Goal: Transaction & Acquisition: Purchase product/service

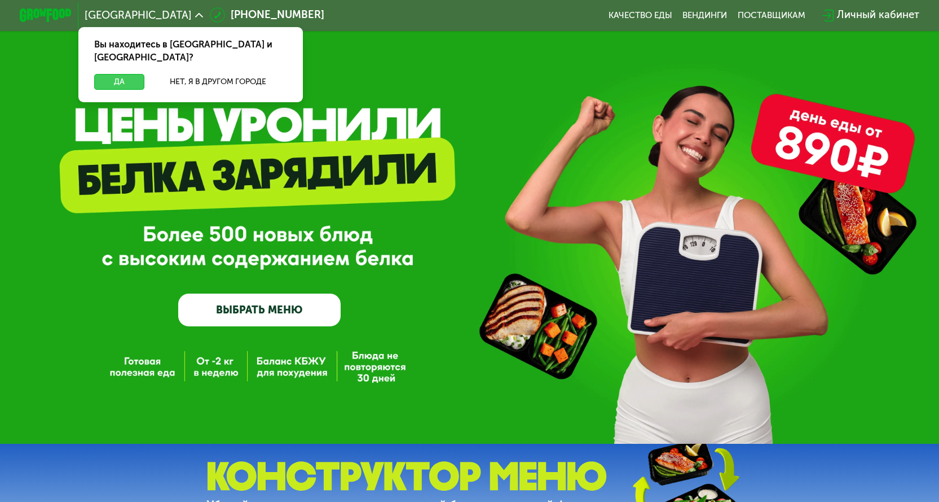
click at [107, 74] on button "Да" at bounding box center [119, 82] width 50 height 16
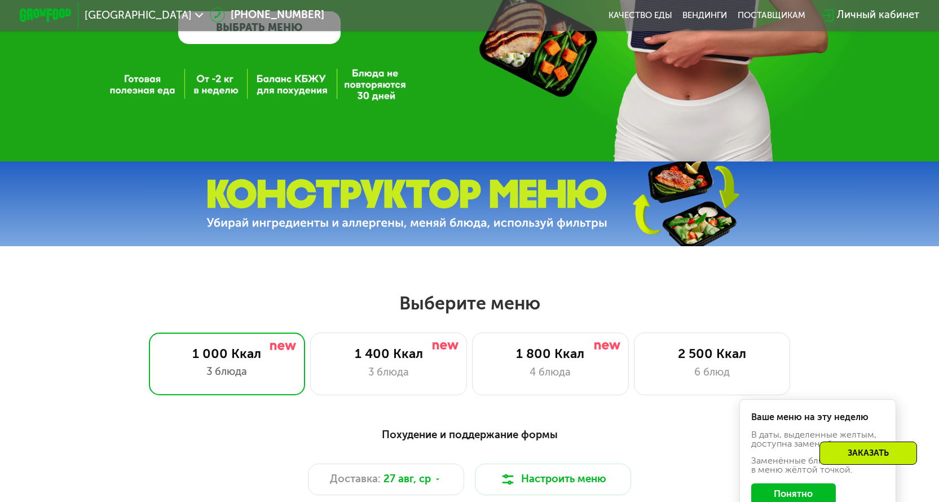
scroll to position [508, 0]
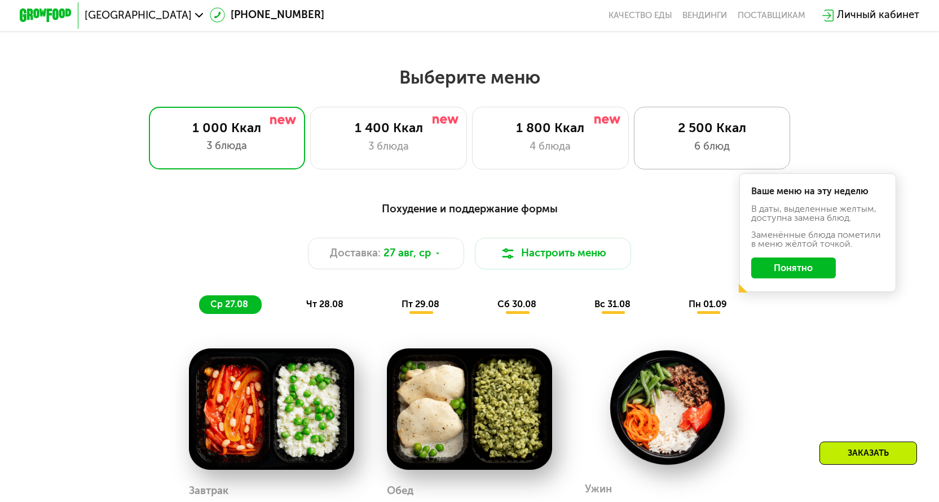
click at [668, 153] on div "6 блюд" at bounding box center [712, 147] width 129 height 16
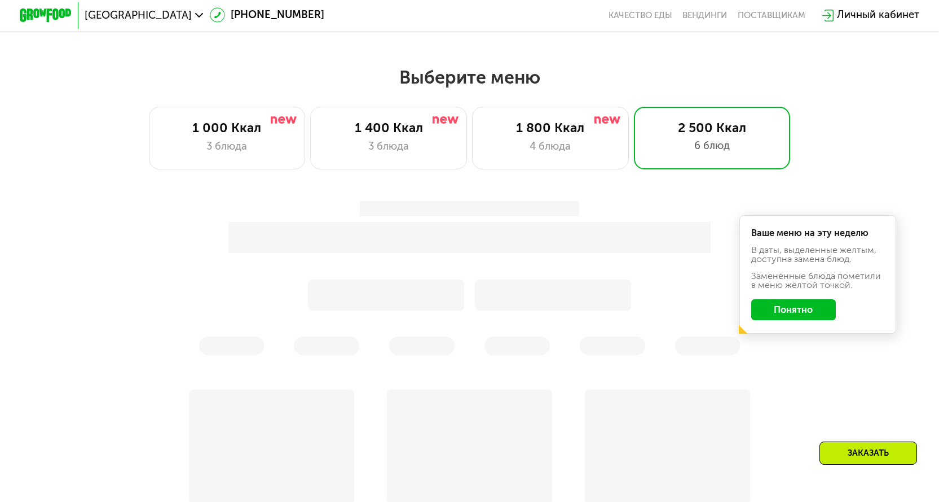
click at [792, 320] on button "Понятно" at bounding box center [793, 309] width 85 height 21
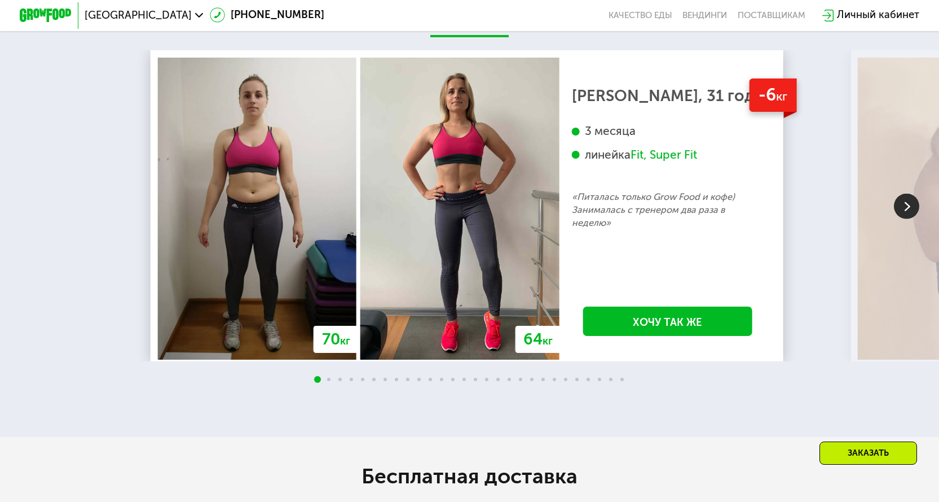
scroll to position [2369, 0]
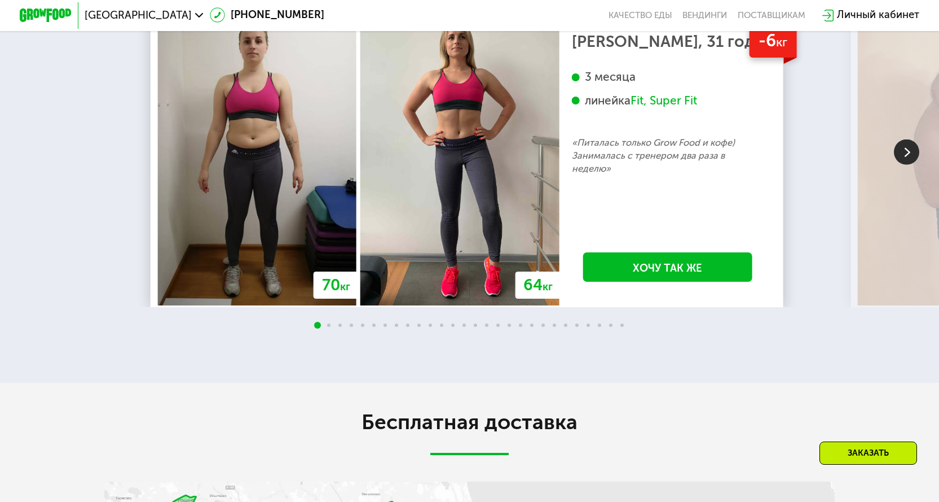
click at [905, 165] on img at bounding box center [906, 151] width 25 height 25
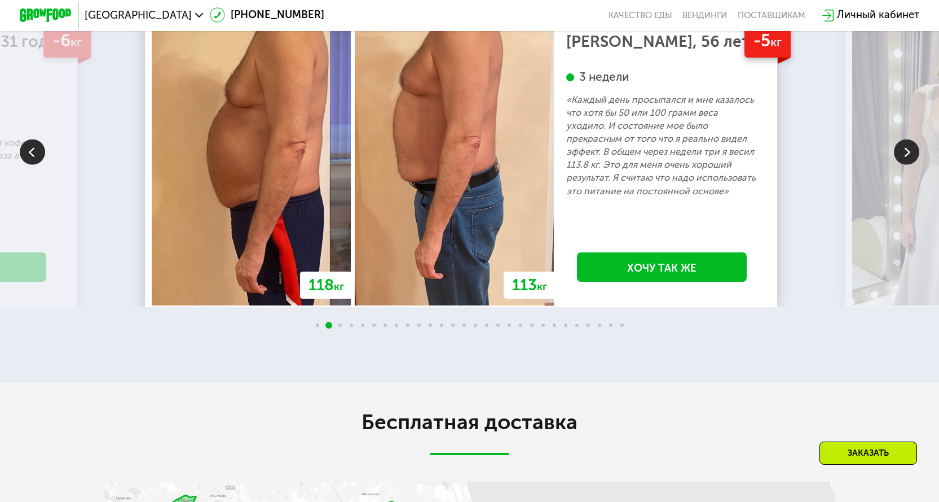
click at [905, 165] on img at bounding box center [906, 151] width 25 height 25
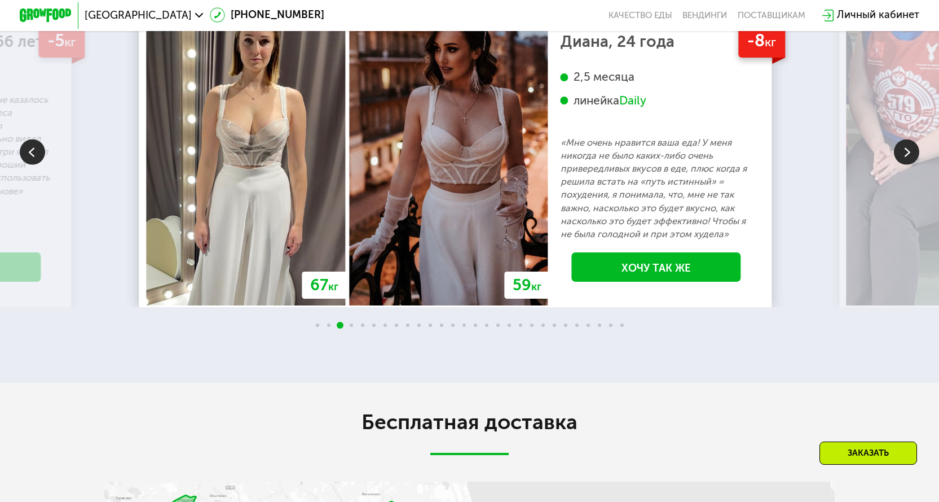
click at [905, 165] on img at bounding box center [906, 151] width 25 height 25
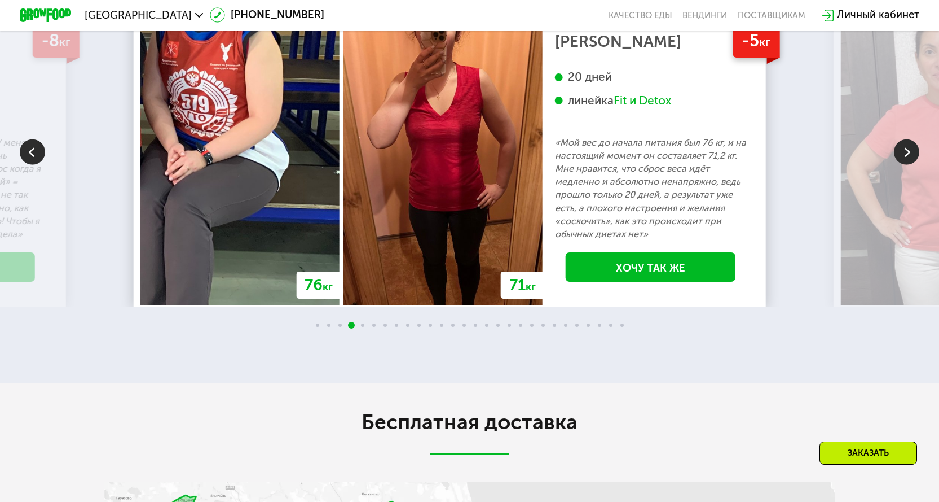
click at [905, 165] on img at bounding box center [906, 151] width 25 height 25
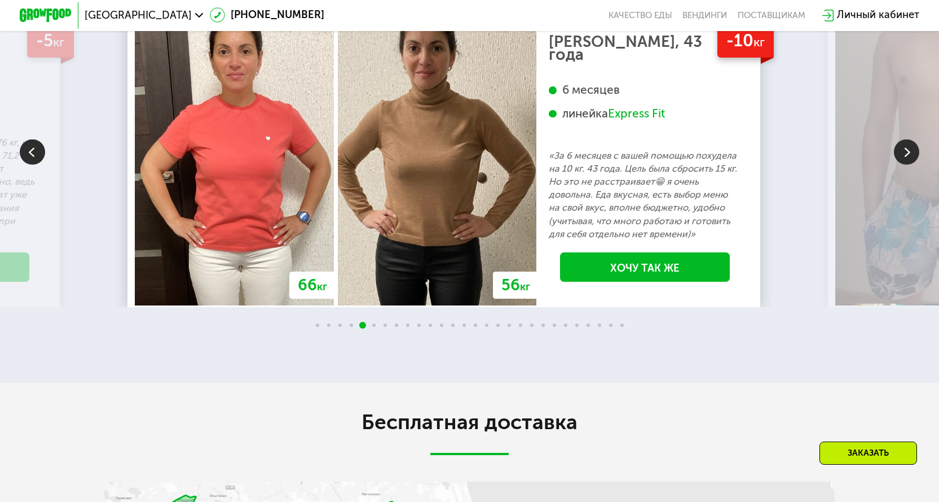
click at [905, 165] on img at bounding box center [906, 151] width 25 height 25
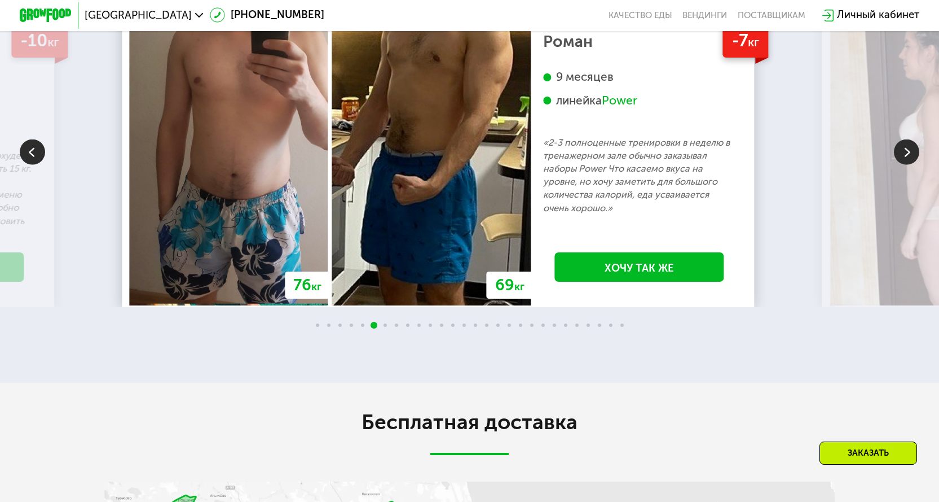
click at [905, 165] on img at bounding box center [906, 151] width 25 height 25
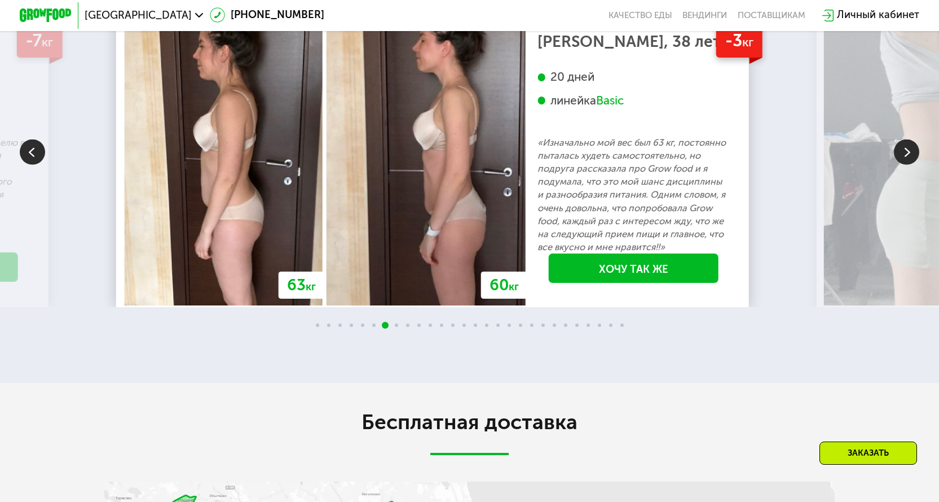
click at [905, 165] on img at bounding box center [906, 151] width 25 height 25
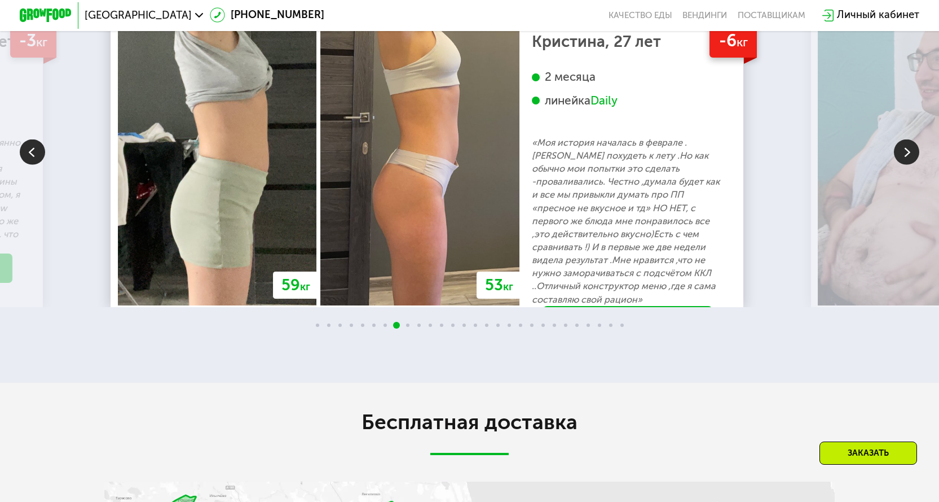
click at [905, 165] on img at bounding box center [906, 151] width 25 height 25
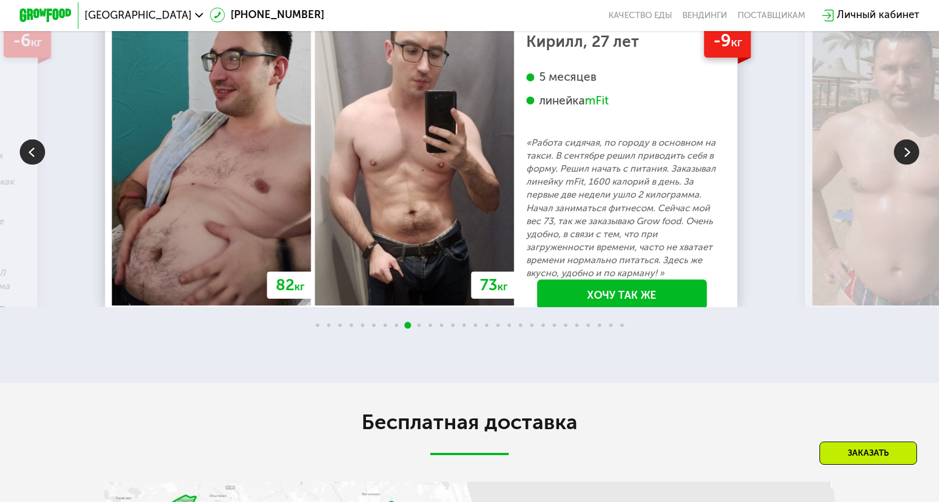
click at [905, 165] on img at bounding box center [906, 151] width 25 height 25
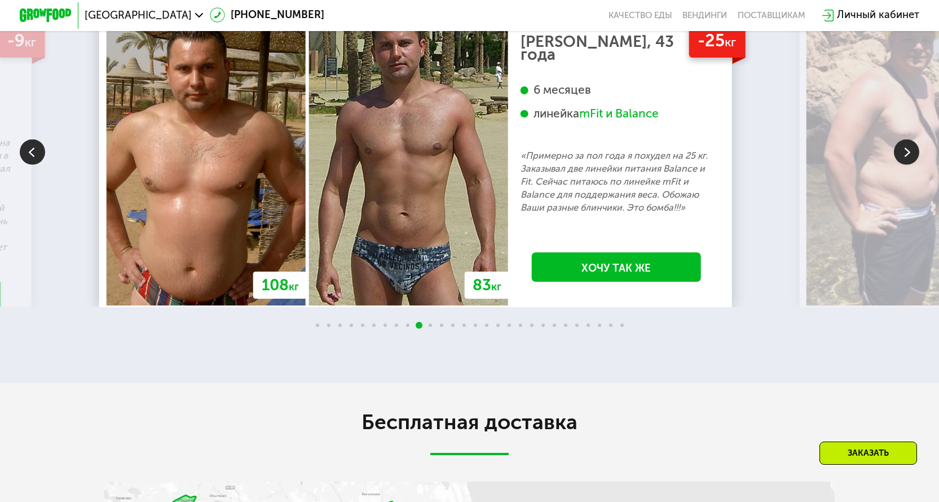
click at [905, 165] on img at bounding box center [906, 151] width 25 height 25
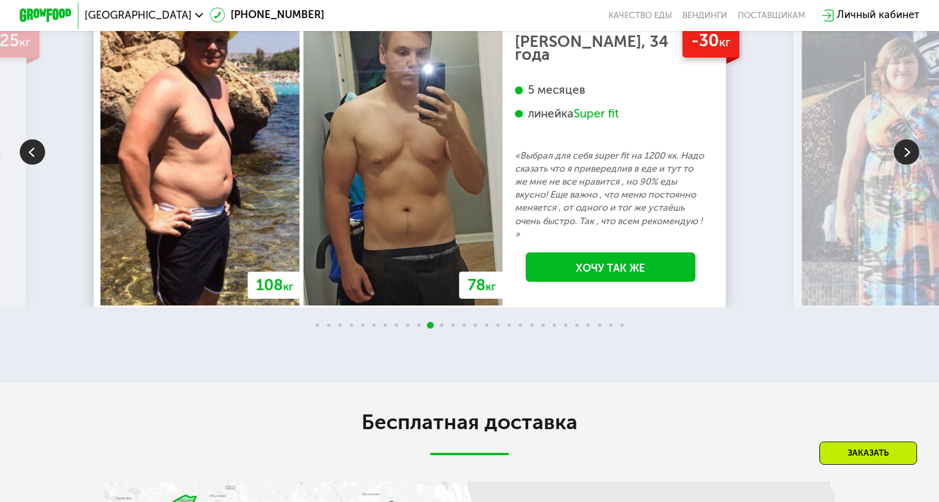
click at [905, 165] on img at bounding box center [906, 151] width 25 height 25
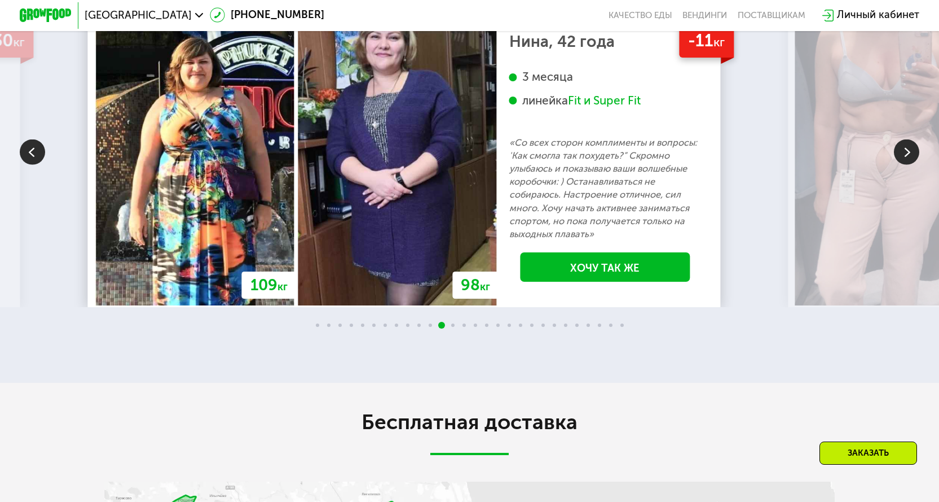
click at [905, 165] on img at bounding box center [906, 151] width 25 height 25
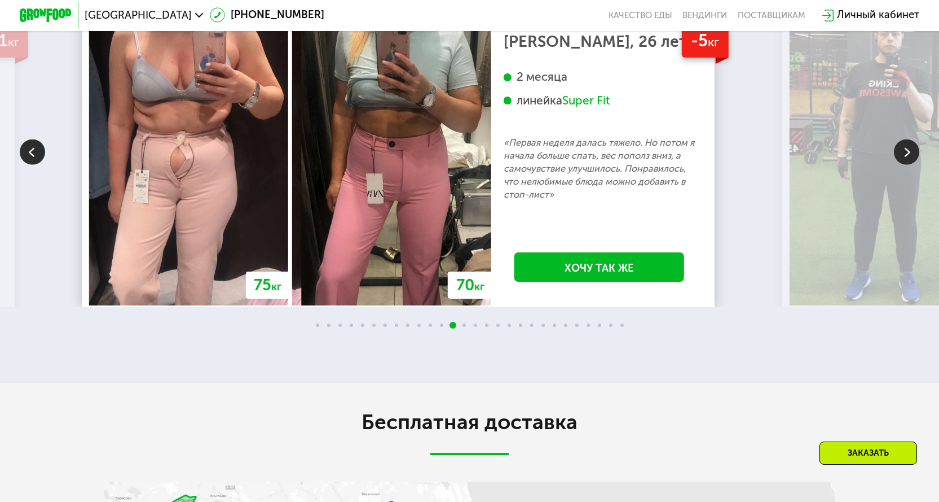
click at [905, 165] on img at bounding box center [906, 151] width 25 height 25
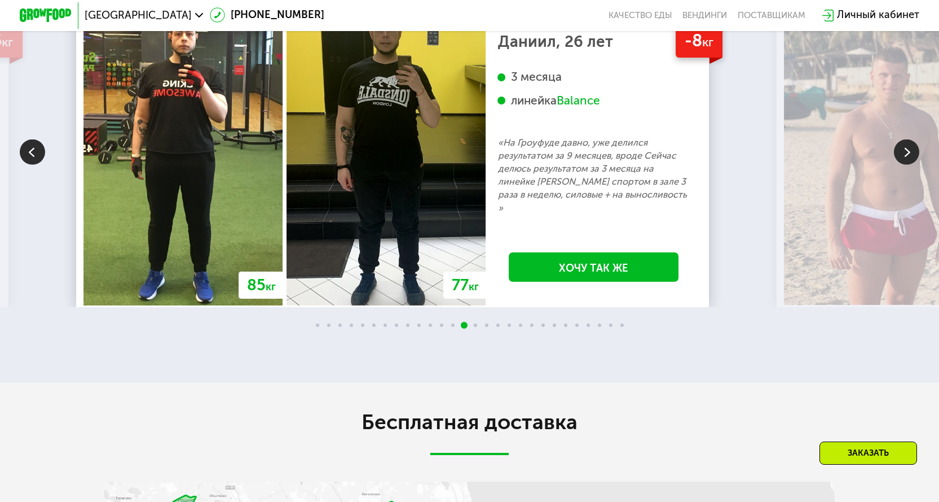
click at [905, 165] on img at bounding box center [906, 151] width 25 height 25
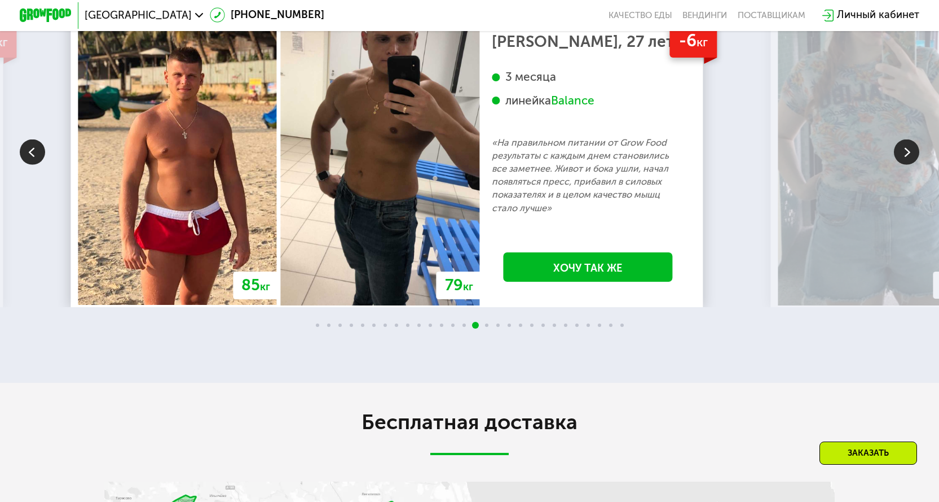
click at [905, 165] on img at bounding box center [906, 151] width 25 height 25
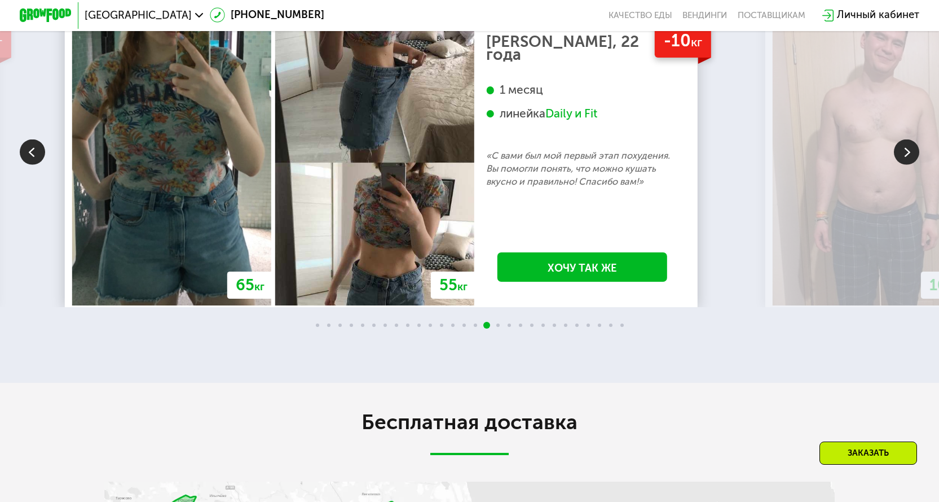
click at [905, 165] on img at bounding box center [906, 151] width 25 height 25
